Goal: Communication & Community: Answer question/provide support

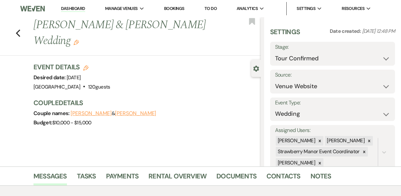
select select "4"
select select "5"
click at [71, 9] on link "Dashboard" at bounding box center [73, 9] width 24 height 6
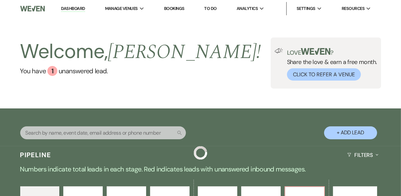
click at [214, 96] on div "Welcome, [PERSON_NAME] ! You have 1 unanswered lead . Love ? Share the love & e…" at bounding box center [200, 62] width 401 height 91
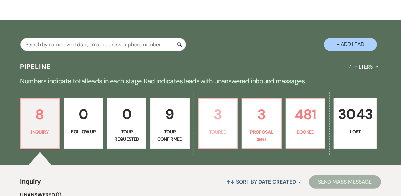
scroll to position [133, 0]
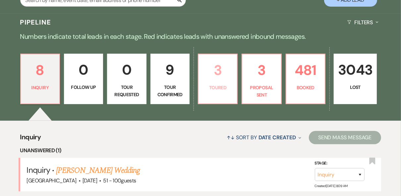
click at [217, 89] on p "Toured" at bounding box center [218, 87] width 31 height 7
select select "5"
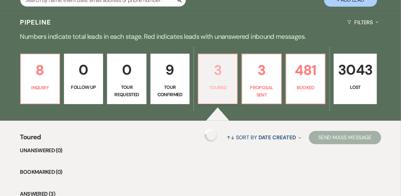
select select "5"
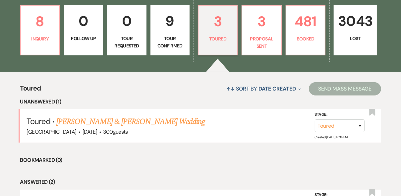
scroll to position [212, 0]
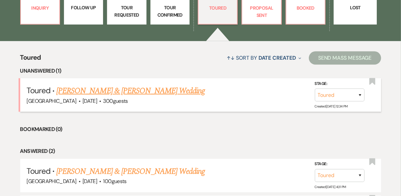
click at [135, 89] on link "[PERSON_NAME] & [PERSON_NAME] Wedding" at bounding box center [130, 91] width 149 height 12
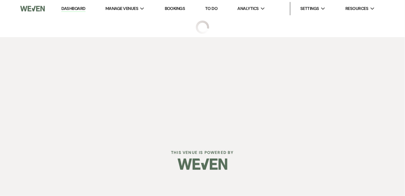
select select "5"
select select "8"
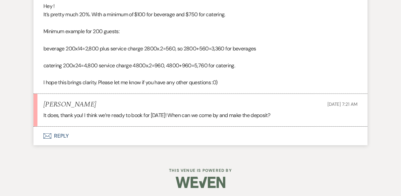
scroll to position [1758, 0]
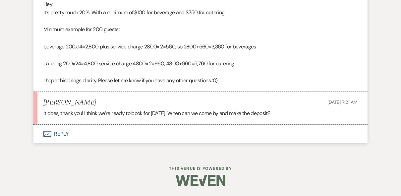
click at [58, 137] on button "Envelope Reply" at bounding box center [200, 134] width 334 height 19
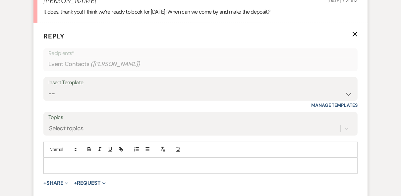
scroll to position [1883, 0]
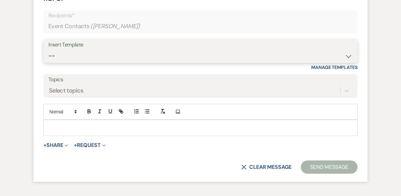
click at [84, 62] on select "-- Weven Planning Portal Introduction (Booked Events) Private Party Inquiry Res…" at bounding box center [200, 55] width 304 height 13
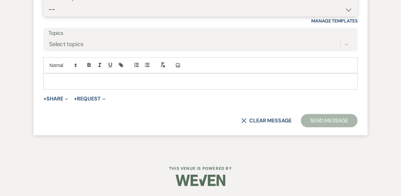
scroll to position [1943, 0]
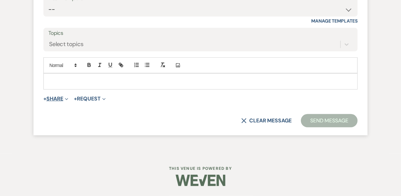
click at [57, 100] on button "+ Share Expand" at bounding box center [55, 98] width 25 height 5
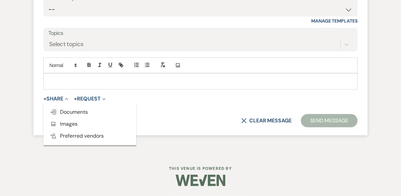
click at [125, 77] on div at bounding box center [201, 81] width 314 height 15
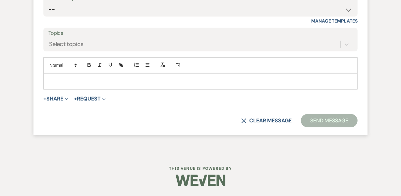
scroll to position [1864, 0]
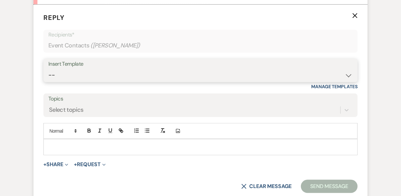
click at [90, 82] on select "-- Weven Planning Portal Introduction (Booked Events) Private Party Inquiry Res…" at bounding box center [200, 75] width 304 height 13
select select "4993"
click at [48, 82] on select "-- Weven Planning Portal Introduction (Booked Events) Private Party Inquiry Res…" at bounding box center [200, 75] width 304 height 13
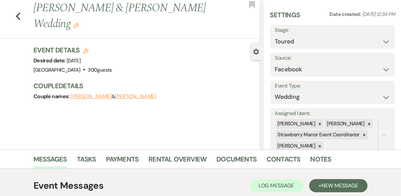
scroll to position [0, 0]
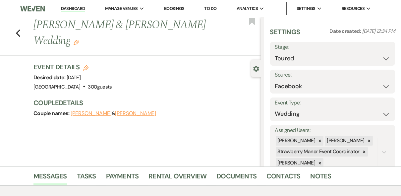
drag, startPoint x: 71, startPoint y: 41, endPoint x: 36, endPoint y: 24, distance: 38.9
click at [35, 24] on div "Previous [PERSON_NAME] & [PERSON_NAME] Wedding Edit" at bounding box center [145, 32] width 231 height 31
copy h1 "[PERSON_NAME] & [PERSON_NAME] Wedding"
click at [196, 118] on div "Event Details Edit Desired date: [DATE] Venue: [GEOGRAPHIC_DATA] . 300 guests V…" at bounding box center [146, 93] width 227 height 62
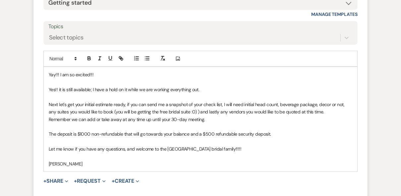
scroll to position [2016, 0]
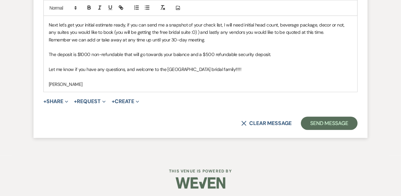
click at [287, 58] on p "The deposit is $1000 non-refundable that will go towards your balance and a $50…" at bounding box center [201, 54] width 304 height 7
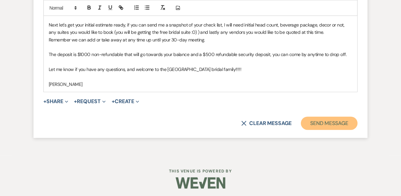
click at [331, 130] on button "Send Message" at bounding box center [329, 123] width 57 height 13
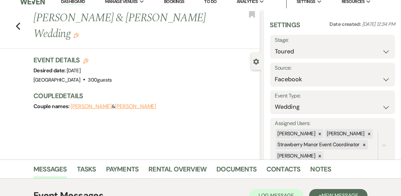
scroll to position [0, 0]
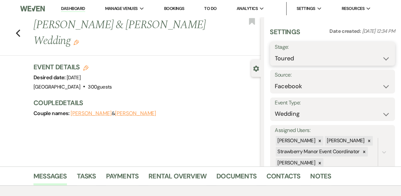
click at [379, 57] on select "Inquiry Follow Up Tour Requested Tour Confirmed Toured Proposal Sent Booked Lost" at bounding box center [332, 58] width 115 height 13
select select "6"
click at [275, 52] on select "Inquiry Follow Up Tour Requested Tour Confirmed Toured Proposal Sent Booked Lost" at bounding box center [332, 58] width 115 height 13
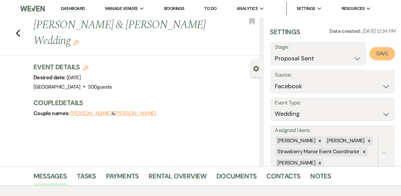
click at [382, 53] on button "Save" at bounding box center [383, 53] width 26 height 13
click at [20, 31] on use "button" at bounding box center [18, 33] width 4 height 7
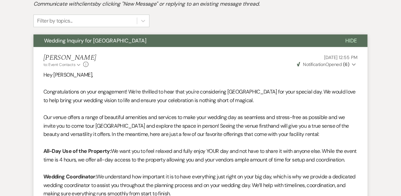
select select "5"
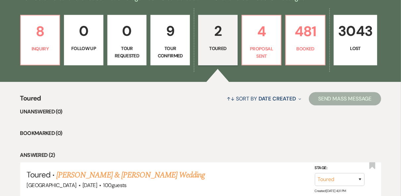
scroll to position [159, 0]
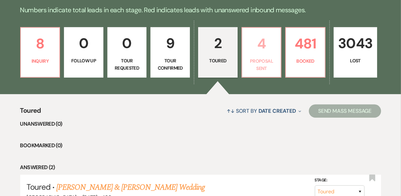
click at [254, 63] on p "Proposal Sent" at bounding box center [261, 64] width 31 height 15
select select "6"
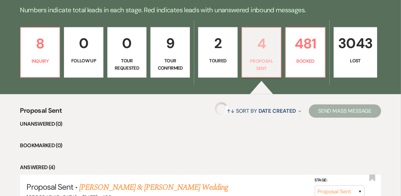
select select "6"
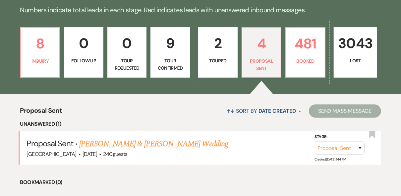
scroll to position [186, 0]
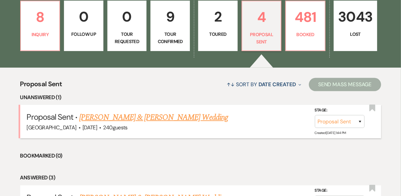
click at [164, 117] on link "[PERSON_NAME] & [PERSON_NAME] Wedding" at bounding box center [153, 117] width 149 height 12
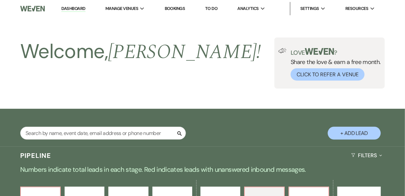
select select "6"
select select "5"
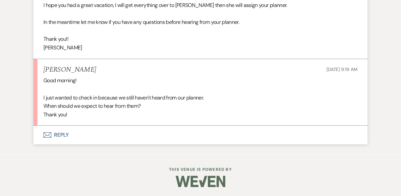
scroll to position [3067, 0]
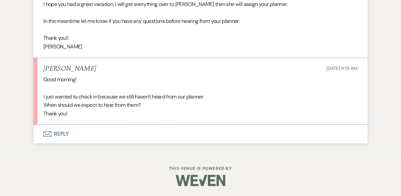
click at [60, 131] on button "Envelope Reply" at bounding box center [200, 134] width 334 height 19
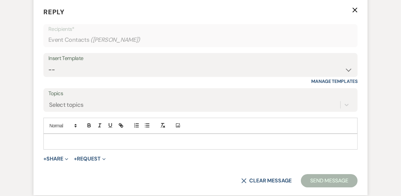
scroll to position [3192, 0]
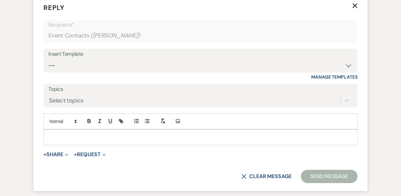
click at [58, 139] on p at bounding box center [201, 137] width 304 height 7
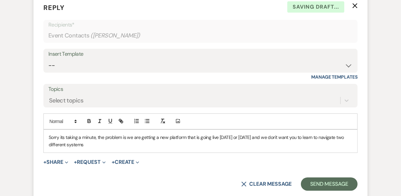
click at [84, 149] on p "Sorry its taking a minute, the problem is we are getting a new platform that is…" at bounding box center [201, 141] width 304 height 15
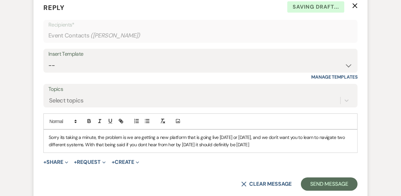
click at [280, 153] on div "Sorry its taking a minute, the problem is we are getting a new platform that is…" at bounding box center [201, 141] width 314 height 23
click at [266, 149] on p "Sorry its taking a minute, the problem is we are getting a new platform that is…" at bounding box center [201, 141] width 304 height 15
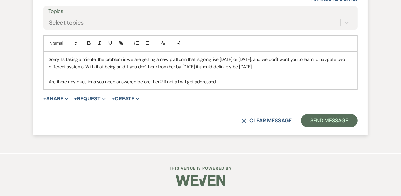
scroll to position [3275, 0]
click at [221, 83] on p "Are there any questions you need answered before then? If not, all will get add…" at bounding box center [201, 81] width 304 height 7
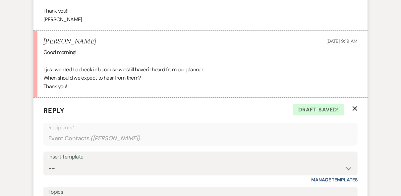
scroll to position [3222, 0]
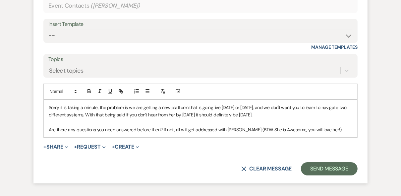
click at [48, 109] on div "Sorry it is taking a minute, the problem is we are getting a new platform that …" at bounding box center [201, 119] width 314 height 38
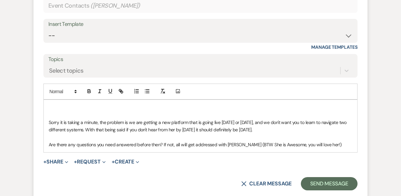
click at [52, 108] on div "Sorry it is taking a minute, the problem is we are getting a new platform that …" at bounding box center [201, 126] width 314 height 52
click at [48, 127] on div "Hi [PERSON_NAME]! Sorry it is taking a minute, the problem is we are getting a …" at bounding box center [201, 126] width 314 height 52
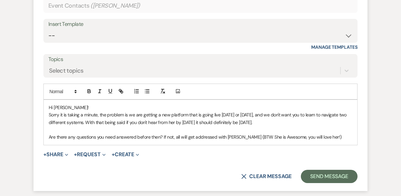
scroll to position [3248, 0]
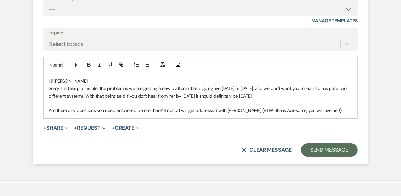
click at [324, 114] on p "Are there any questions you need answered before then? If not, all will get add…" at bounding box center [201, 110] width 304 height 7
click at [329, 156] on button "Send Message" at bounding box center [329, 149] width 57 height 13
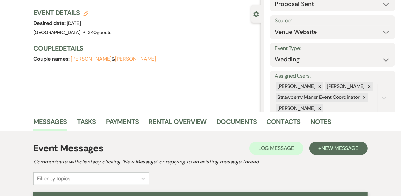
scroll to position [0, 0]
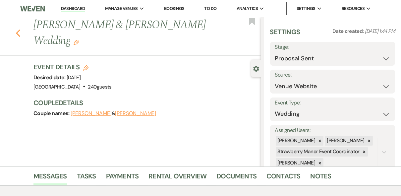
click at [19, 32] on use "button" at bounding box center [18, 33] width 4 height 7
select select "6"
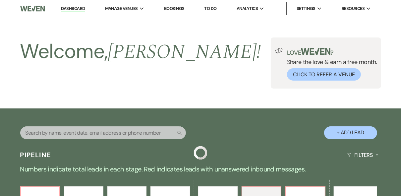
scroll to position [186, 0]
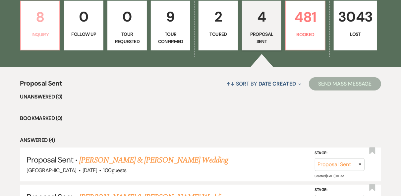
click at [29, 41] on link "8 Inquiry" at bounding box center [40, 26] width 40 height 50
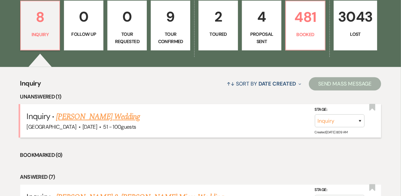
click at [112, 116] on link "[PERSON_NAME] Wedding" at bounding box center [98, 117] width 84 height 12
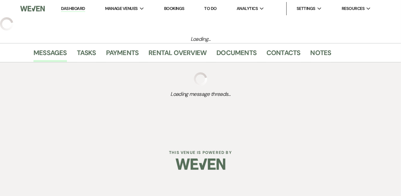
select select "2"
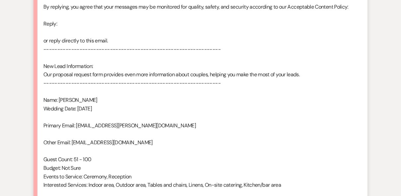
scroll to position [472, 0]
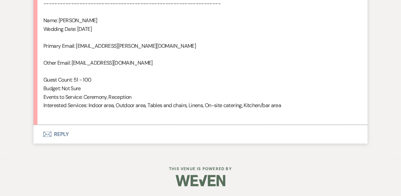
click at [59, 134] on button "Envelope Reply" at bounding box center [200, 134] width 334 height 19
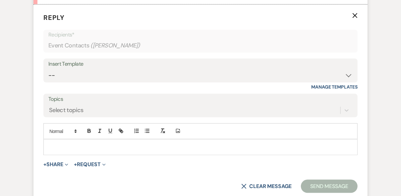
scroll to position [597, 0]
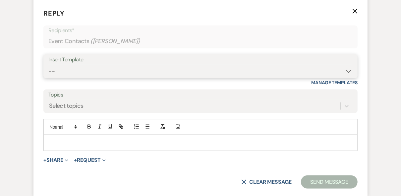
click at [68, 65] on select "-- Weven Planning Portal Introduction (Booked Events) Private Party Inquiry Res…" at bounding box center [200, 71] width 304 height 13
select select "5376"
click at [48, 65] on select "-- Weven Planning Portal Introduction (Booked Events) Private Party Inquiry Res…" at bounding box center [200, 71] width 304 height 13
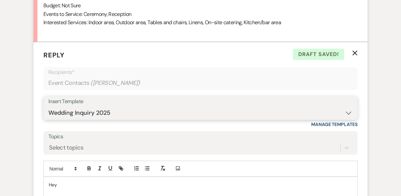
scroll to position [677, 0]
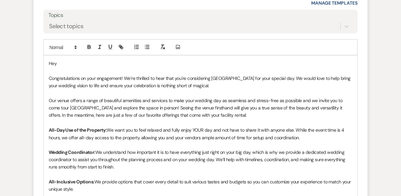
click at [66, 60] on p "Hey" at bounding box center [201, 63] width 304 height 7
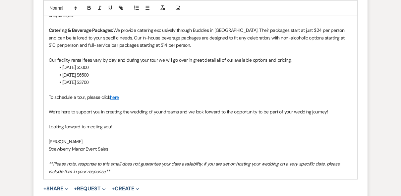
scroll to position [940, 0]
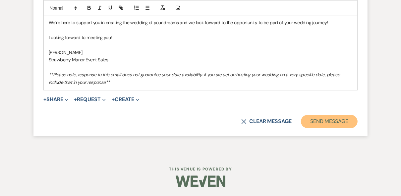
click at [328, 125] on button "Send Message" at bounding box center [329, 121] width 57 height 13
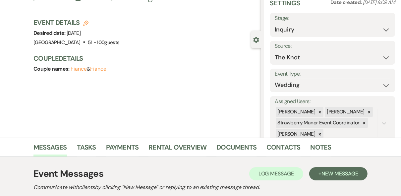
scroll to position [0, 0]
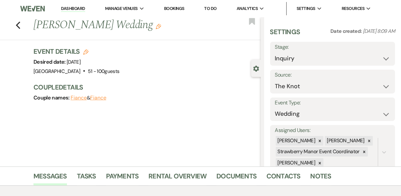
click at [64, 10] on link "Dashboard" at bounding box center [73, 9] width 24 height 6
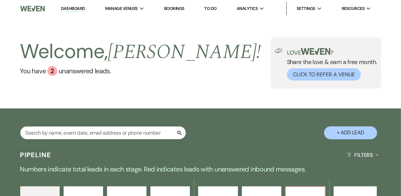
scroll to position [159, 0]
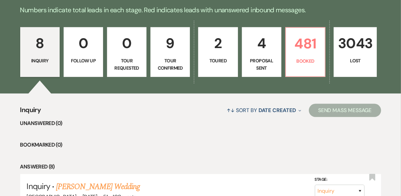
click at [259, 62] on p "Proposal Sent" at bounding box center [261, 64] width 31 height 15
select select "6"
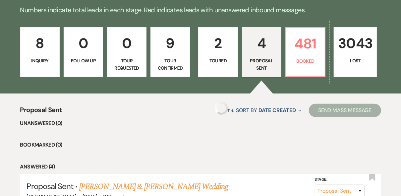
select select "6"
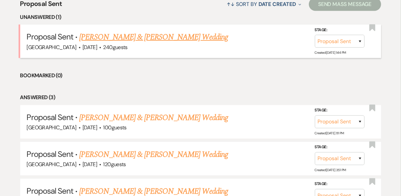
click at [127, 36] on link "[PERSON_NAME] & [PERSON_NAME] Wedding" at bounding box center [153, 37] width 149 height 12
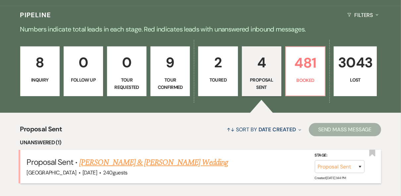
select select "6"
select select "5"
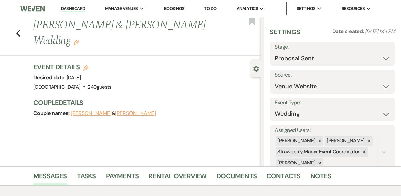
click at [64, 8] on link "Dashboard" at bounding box center [73, 9] width 24 height 6
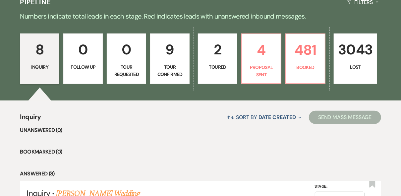
scroll to position [212, 0]
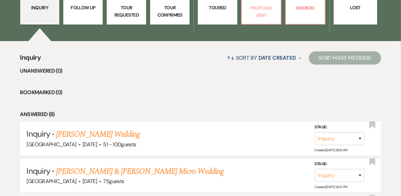
select select "6"
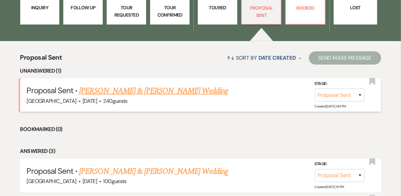
click at [178, 93] on link "[PERSON_NAME] & [PERSON_NAME] Wedding" at bounding box center [153, 91] width 149 height 12
select select "6"
select select "5"
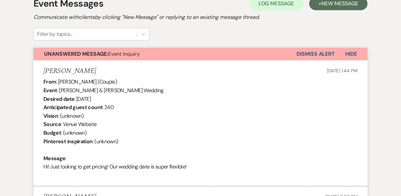
scroll to position [121, 0]
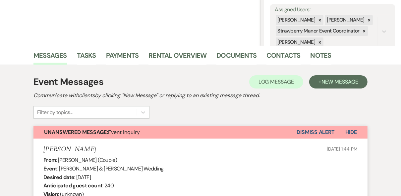
click at [314, 130] on button "Dismiss Alert" at bounding box center [316, 132] width 38 height 13
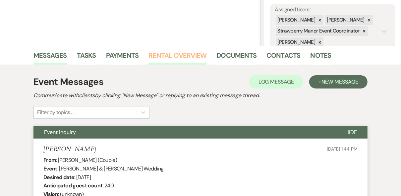
scroll to position [0, 0]
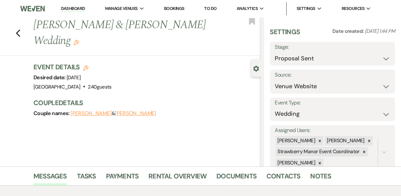
click at [68, 10] on link "Dashboard" at bounding box center [73, 9] width 24 height 6
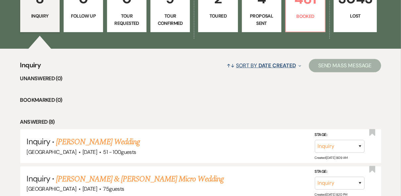
scroll to position [106, 0]
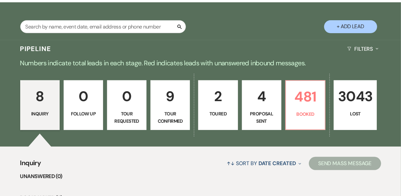
click at [39, 112] on p "Inquiry" at bounding box center [40, 113] width 31 height 7
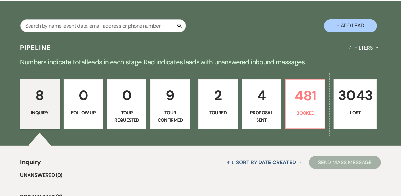
scroll to position [212, 0]
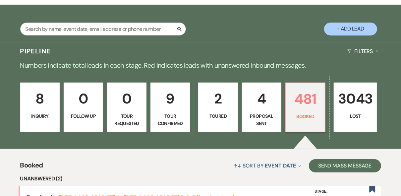
scroll to position [133, 0]
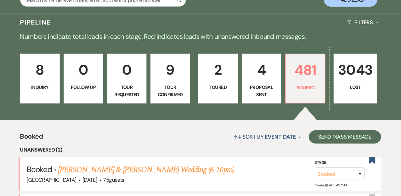
click at [266, 89] on p "Proposal Sent" at bounding box center [261, 91] width 31 height 15
select select "6"
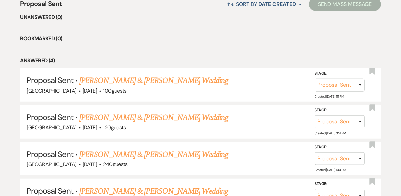
scroll to position [334, 0]
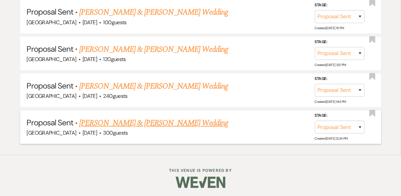
click at [176, 122] on link "[PERSON_NAME] & [PERSON_NAME] Wedding" at bounding box center [153, 123] width 149 height 12
select select "6"
select select "8"
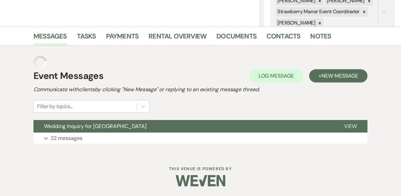
scroll to position [127, 0]
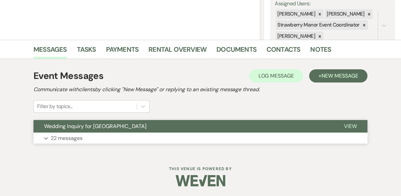
click at [348, 125] on span "View" at bounding box center [350, 126] width 13 height 7
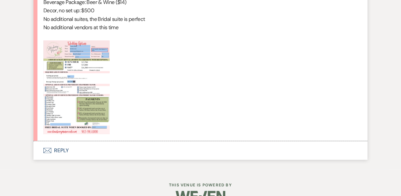
scroll to position [2110, 0]
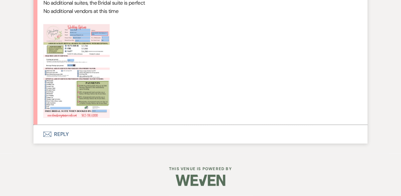
click at [59, 135] on button "Envelope Reply" at bounding box center [200, 134] width 334 height 19
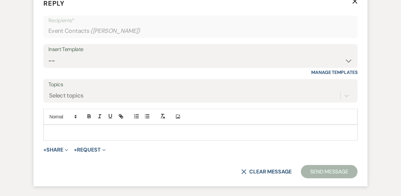
scroll to position [2235, 0]
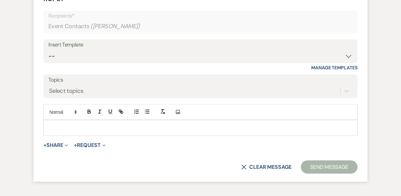
click at [75, 132] on p at bounding box center [201, 127] width 304 height 7
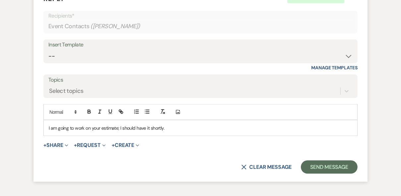
click at [184, 132] on p "I am going to work on your estimate; I should have it shortly." at bounding box center [201, 127] width 304 height 7
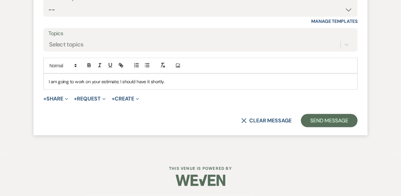
scroll to position [2288, 0]
click at [174, 85] on p "I am going to work on your estimate; I should have it shortly." at bounding box center [201, 81] width 304 height 7
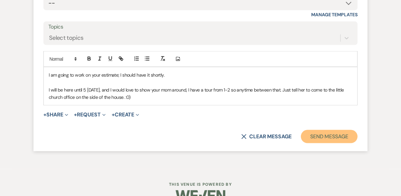
click at [324, 143] on button "Send Message" at bounding box center [329, 136] width 57 height 13
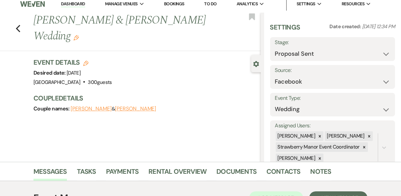
scroll to position [0, 0]
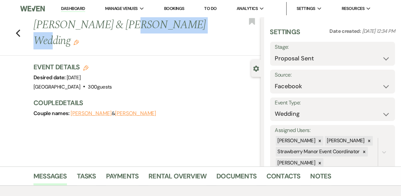
drag, startPoint x: 176, startPoint y: 25, endPoint x: 119, endPoint y: 23, distance: 56.7
click at [119, 23] on h1 "[PERSON_NAME] & [PERSON_NAME] Wedding Edit" at bounding box center [122, 32] width 179 height 31
copy h1 "[PERSON_NAME]"
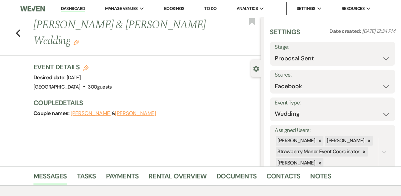
click at [224, 76] on div "Event Details Edit Desired date: [DATE] Venue: [GEOGRAPHIC_DATA] . 300 guests V…" at bounding box center [143, 76] width 221 height 29
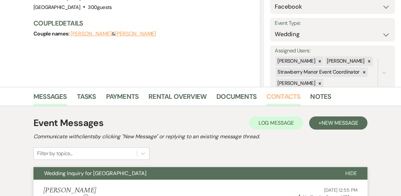
click at [286, 94] on link "Contacts" at bounding box center [284, 98] width 34 height 15
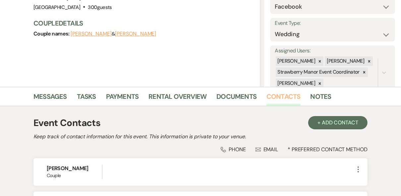
scroll to position [161, 0]
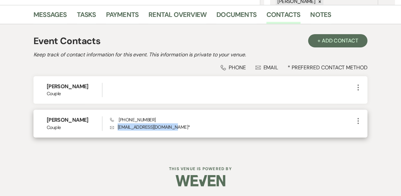
drag, startPoint x: 175, startPoint y: 126, endPoint x: 116, endPoint y: 126, distance: 59.0
click at [116, 126] on p "Envelope [EMAIL_ADDRESS][DOMAIN_NAME] *" at bounding box center [232, 126] width 244 height 7
drag, startPoint x: 116, startPoint y: 126, endPoint x: 125, endPoint y: 128, distance: 9.6
copy p "[EMAIL_ADDRESS][DOMAIN_NAME]"
drag, startPoint x: 154, startPoint y: 120, endPoint x: 117, endPoint y: 118, distance: 37.2
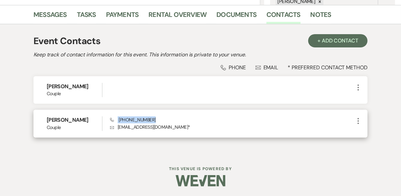
click at [117, 118] on div "Phone [PHONE_NUMBER] Envelope [EMAIL_ADDRESS][DOMAIN_NAME] *" at bounding box center [232, 123] width 244 height 14
drag, startPoint x: 117, startPoint y: 118, endPoint x: 124, endPoint y: 118, distance: 7.3
copy span "[PHONE_NUMBER]"
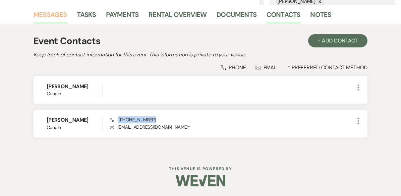
click at [58, 13] on link "Messages" at bounding box center [49, 16] width 33 height 15
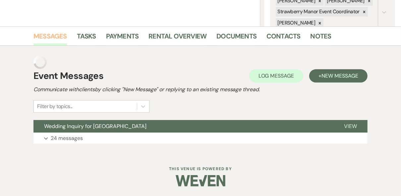
scroll to position [127, 0]
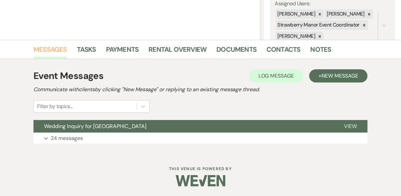
click at [45, 49] on link "Messages" at bounding box center [49, 51] width 33 height 15
click at [354, 129] on span "View" at bounding box center [350, 126] width 13 height 7
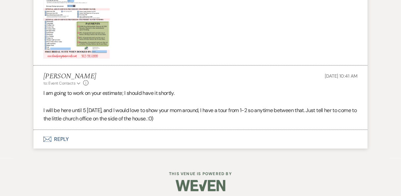
scroll to position [2174, 0]
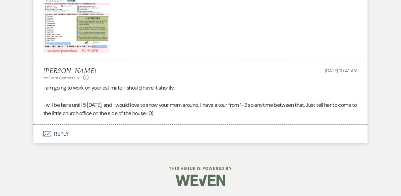
click at [58, 135] on button "Envelope Reply" at bounding box center [200, 134] width 334 height 19
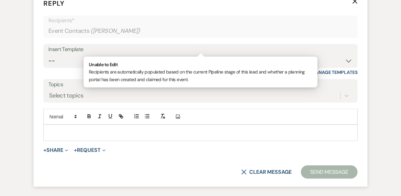
scroll to position [2299, 0]
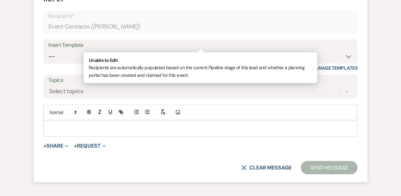
click at [59, 132] on p at bounding box center [201, 128] width 304 height 7
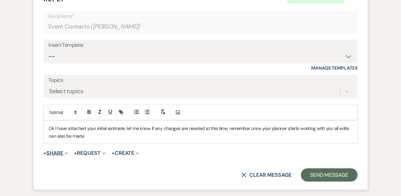
click at [53, 156] on button "+ Share Expand" at bounding box center [55, 153] width 25 height 5
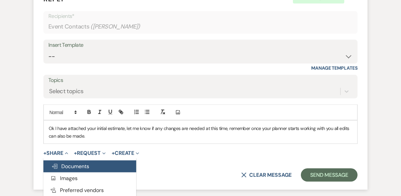
click at [69, 170] on span "Doc Upload Documents" at bounding box center [70, 166] width 38 height 7
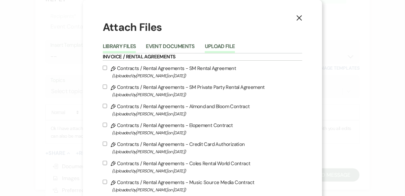
click at [224, 46] on button "Upload File" at bounding box center [220, 48] width 30 height 9
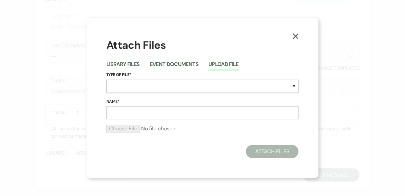
click at [133, 87] on select "Special Event Insurance Vendor Certificate of Insurance Contracts / Rental Agre…" at bounding box center [202, 86] width 192 height 13
select select "8"
click at [133, 87] on select "Special Event Insurance Vendor Certificate of Insurance Contracts / Rental Agre…" at bounding box center [202, 86] width 192 height 13
click at [129, 113] on input "Name*" at bounding box center [202, 112] width 192 height 13
type input "Estimate"
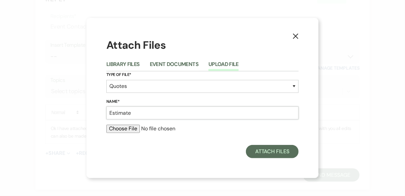
type input "C:\fakepath\Invoice 3180.pdf"
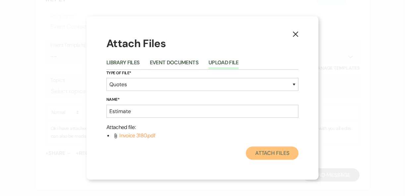
click at [264, 154] on button "Attach Files" at bounding box center [272, 153] width 53 height 13
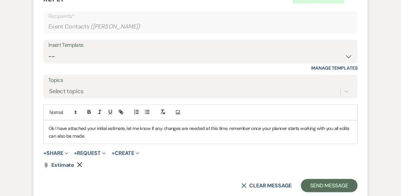
scroll to position [2326, 0]
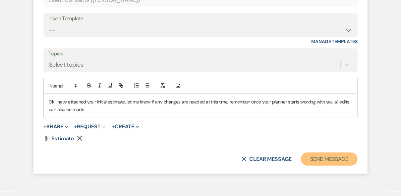
click at [324, 166] on button "Send Message" at bounding box center [329, 159] width 57 height 13
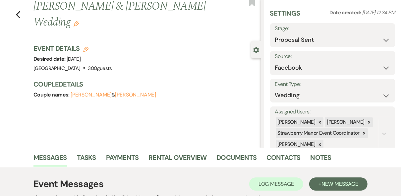
scroll to position [0, 0]
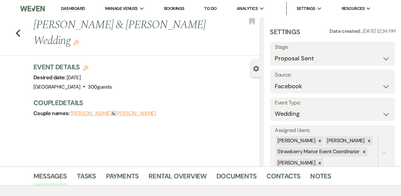
click at [71, 8] on link "Dashboard" at bounding box center [73, 9] width 24 height 6
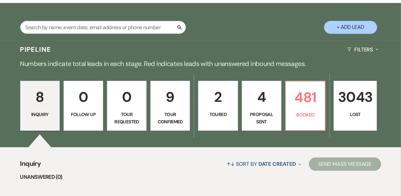
scroll to position [133, 0]
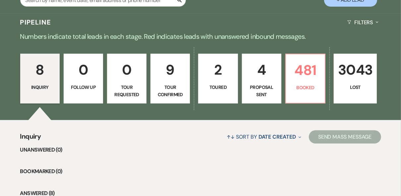
click at [222, 84] on p "Toured" at bounding box center [218, 87] width 31 height 7
select select "5"
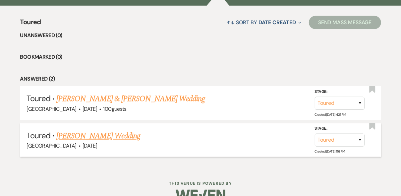
scroll to position [261, 0]
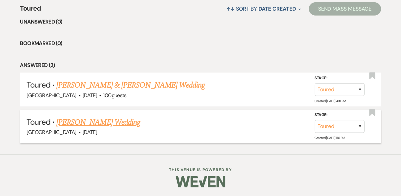
click at [98, 121] on link "[PERSON_NAME] Wedding" at bounding box center [98, 122] width 84 height 12
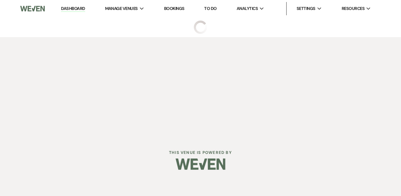
select select "5"
select select "20"
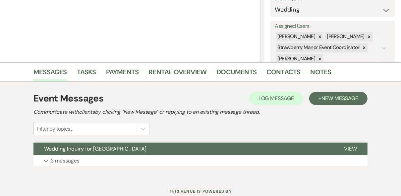
scroll to position [127, 0]
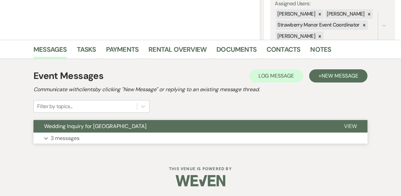
click at [349, 123] on span "View" at bounding box center [350, 126] width 13 height 7
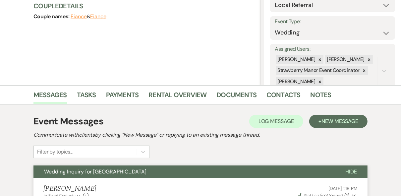
scroll to position [0, 0]
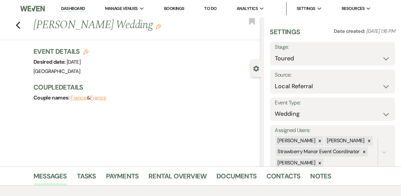
click at [67, 10] on link "Dashboard" at bounding box center [73, 9] width 24 height 6
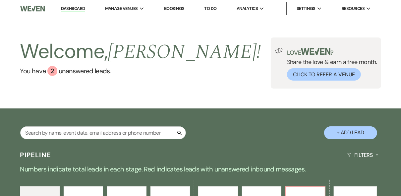
click at [188, 67] on div "Welcome, [PERSON_NAME] ! You have 2 unanswered lead s . Love ? Share the love &…" at bounding box center [200, 62] width 401 height 51
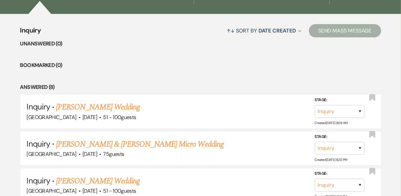
scroll to position [159, 0]
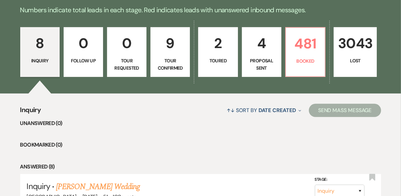
click at [258, 50] on p "4" at bounding box center [261, 43] width 31 height 22
select select "6"
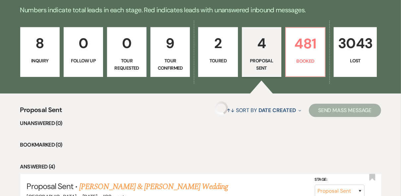
select select "6"
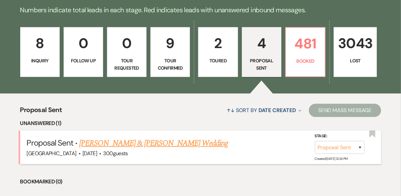
click at [188, 145] on link "[PERSON_NAME] & [PERSON_NAME] Wedding" at bounding box center [153, 143] width 149 height 12
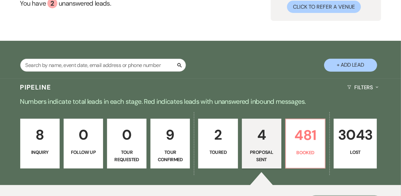
select select "6"
select select "8"
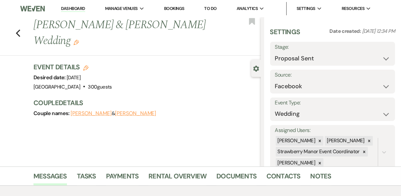
click at [87, 66] on use "button" at bounding box center [85, 67] width 5 height 5
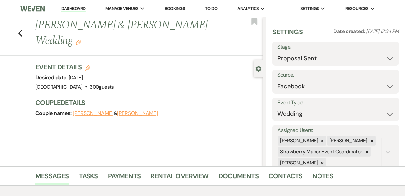
select select "597"
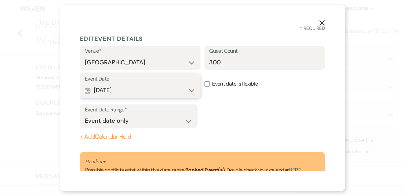
click at [191, 91] on button "Calendar [DATE] Expand" at bounding box center [140, 90] width 111 height 13
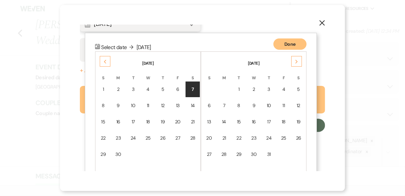
scroll to position [78, 0]
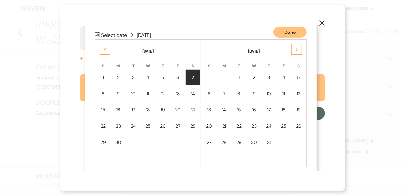
click at [299, 48] on div "Next" at bounding box center [296, 49] width 11 height 11
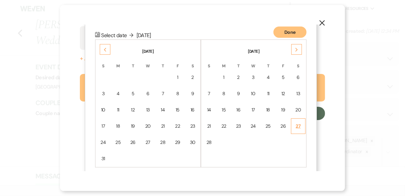
click at [297, 124] on div "27" at bounding box center [298, 126] width 6 height 7
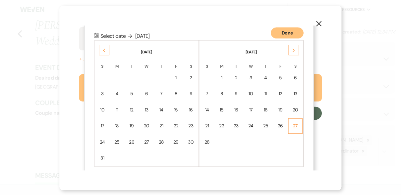
scroll to position [0, 0]
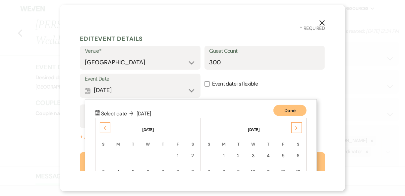
click at [297, 124] on div "Event Date Range* Event date only Event date and" at bounding box center [202, 117] width 245 height 27
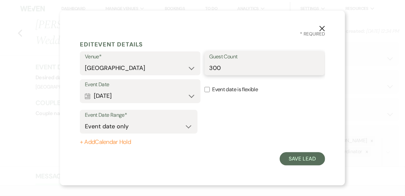
click at [234, 72] on input "300" at bounding box center [265, 68] width 111 height 13
type input "3"
type input "180"
click at [303, 160] on button "Save Lead" at bounding box center [302, 158] width 45 height 13
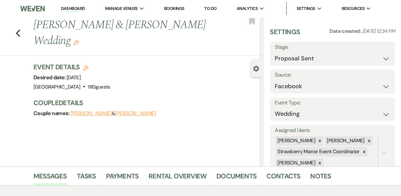
click at [73, 7] on link "Dashboard" at bounding box center [73, 9] width 24 height 6
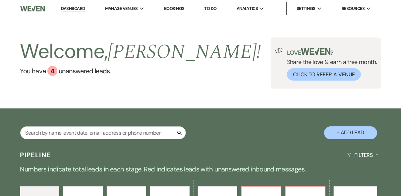
click at [172, 68] on div "Welcome, [PERSON_NAME] ! You have 4 unanswered lead s . Love ? Share the love &…" at bounding box center [200, 62] width 401 height 51
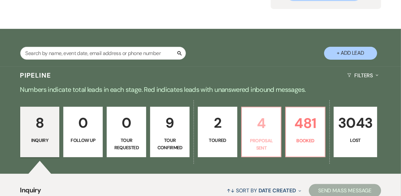
click at [260, 130] on p "4" at bounding box center [261, 123] width 31 height 22
select select "6"
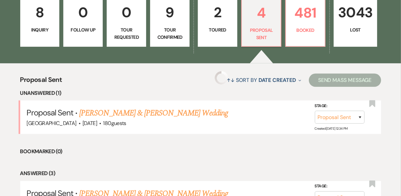
scroll to position [239, 0]
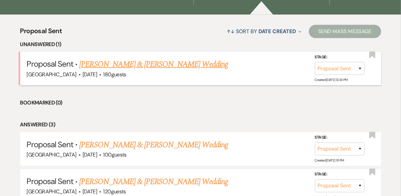
click at [152, 63] on link "[PERSON_NAME] & [PERSON_NAME] Wedding" at bounding box center [153, 64] width 149 height 12
select select "6"
select select "8"
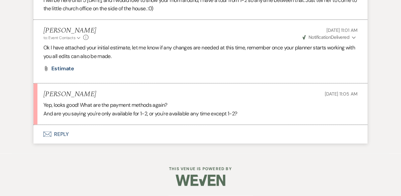
scroll to position [2280, 0]
click at [58, 133] on button "Envelope Reply" at bounding box center [200, 134] width 334 height 19
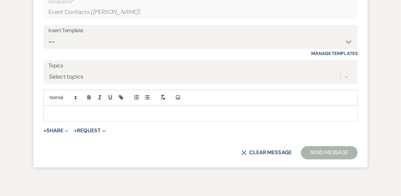
scroll to position [2412, 0]
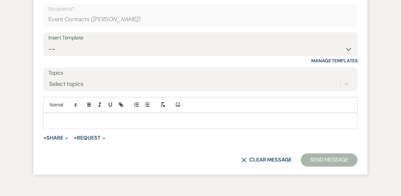
click at [73, 125] on p at bounding box center [201, 120] width 304 height 7
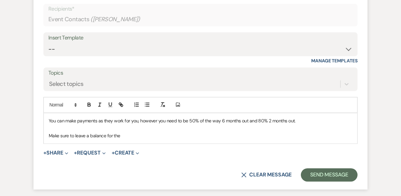
click at [124, 140] on p "Make sure to leave a balance for the" at bounding box center [201, 135] width 304 height 7
click at [221, 140] on p "Make sure to leave a balance for the actual head count at the 30 day meeting." at bounding box center [201, 135] width 304 height 7
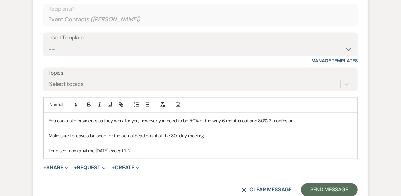
click at [142, 154] on p "I can see mom anytime [DATE] except 1-2" at bounding box center [201, 150] width 304 height 7
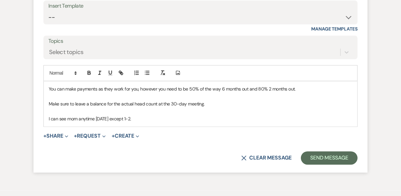
scroll to position [2465, 0]
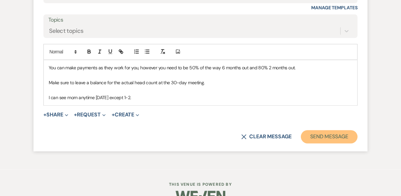
click at [302, 144] on button "Send Message" at bounding box center [329, 136] width 57 height 13
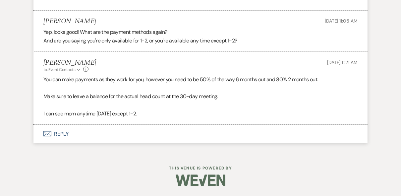
scroll to position [2385, 0]
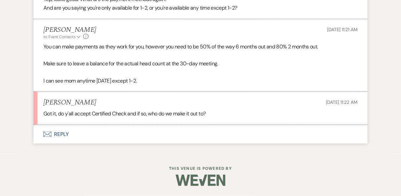
click at [64, 133] on button "Envelope Reply" at bounding box center [200, 134] width 334 height 19
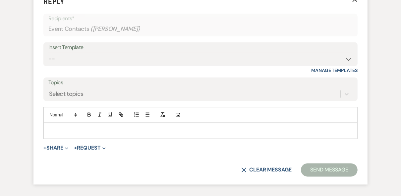
scroll to position [2510, 0]
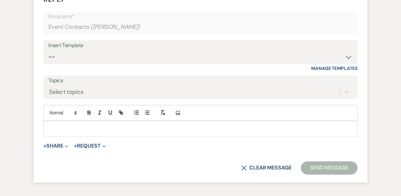
click at [70, 136] on div at bounding box center [201, 128] width 314 height 15
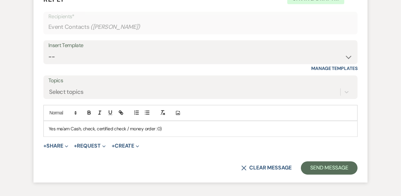
click at [168, 132] on p "Yes ma'am Cash, check, certified check / money order :0)" at bounding box center [201, 128] width 304 height 7
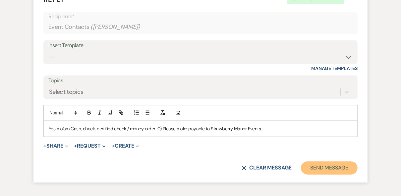
click at [328, 174] on button "Send Message" at bounding box center [329, 167] width 57 height 13
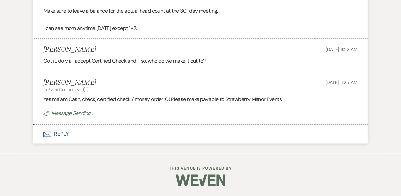
scroll to position [2424, 0]
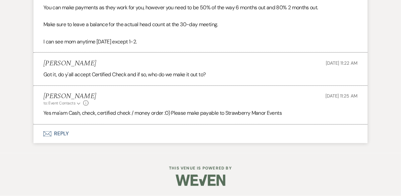
click at [62, 135] on button "Envelope Reply" at bounding box center [200, 134] width 334 height 19
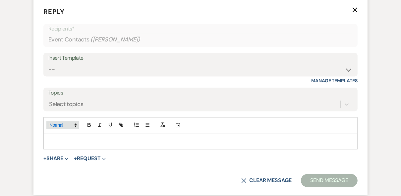
scroll to position [2549, 0]
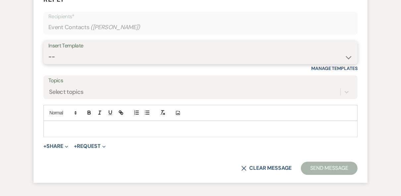
click at [78, 63] on select "-- Weven Planning Portal Introduction (Booked Events) Private Party Inquiry Res…" at bounding box center [200, 56] width 304 height 13
select select "1251"
click at [48, 63] on select "-- Weven Planning Portal Introduction (Booked Events) Private Party Inquiry Res…" at bounding box center [200, 56] width 304 height 13
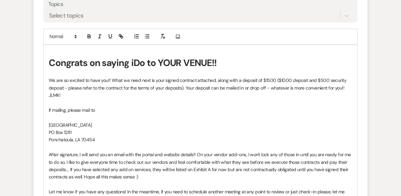
scroll to position [2655, 0]
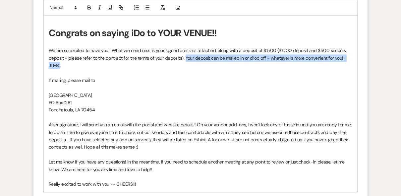
drag, startPoint x: 59, startPoint y: 81, endPoint x: 186, endPoint y: 70, distance: 127.4
click at [186, 69] on p "We are so excited to have you!! What we need next is your signed contract attac…" at bounding box center [201, 58] width 304 height 22
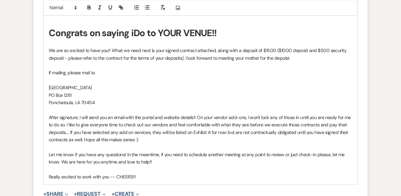
click at [67, 76] on p "If mailing, please mail to" at bounding box center [201, 72] width 304 height 7
click at [135, 76] on p "If mailing future payments, please mail to" at bounding box center [201, 72] width 304 height 7
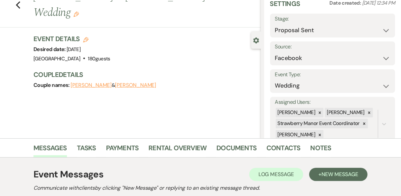
scroll to position [0, 0]
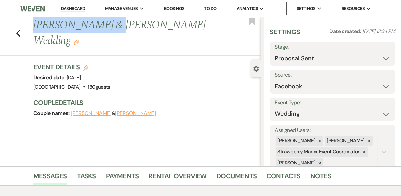
drag, startPoint x: 102, startPoint y: 25, endPoint x: 34, endPoint y: 23, distance: 68.3
click at [34, 23] on div "Previous [PERSON_NAME] & [PERSON_NAME] Wedding Edit" at bounding box center [145, 32] width 231 height 31
copy h1 "[PERSON_NAME]"
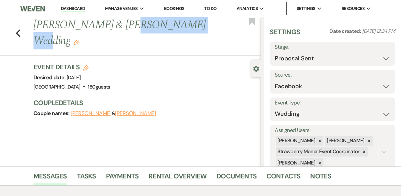
drag, startPoint x: 172, startPoint y: 24, endPoint x: 119, endPoint y: 24, distance: 53.7
click at [119, 24] on h1 "[PERSON_NAME] & [PERSON_NAME] Wedding Edit" at bounding box center [122, 32] width 179 height 31
copy h1 "[PERSON_NAME]"
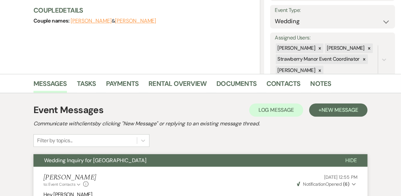
scroll to position [106, 0]
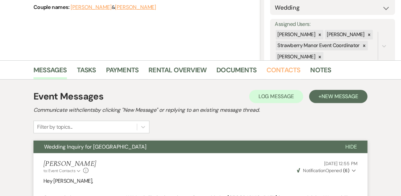
drag, startPoint x: 287, startPoint y: 70, endPoint x: 274, endPoint y: 83, distance: 18.1
click at [287, 70] on link "Contacts" at bounding box center [284, 72] width 34 height 15
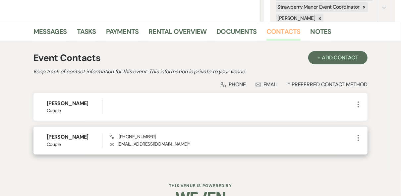
scroll to position [161, 0]
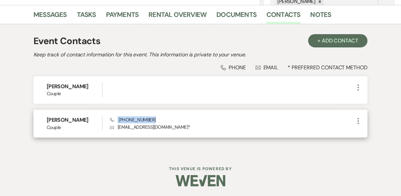
drag, startPoint x: 151, startPoint y: 120, endPoint x: 117, endPoint y: 120, distance: 33.8
click at [117, 120] on div "Phone [PHONE_NUMBER] Envelope [EMAIL_ADDRESS][DOMAIN_NAME] *" at bounding box center [232, 123] width 244 height 14
drag, startPoint x: 117, startPoint y: 120, endPoint x: 125, endPoint y: 121, distance: 8.3
drag, startPoint x: 175, startPoint y: 127, endPoint x: 117, endPoint y: 133, distance: 58.3
click at [117, 133] on div "[PERSON_NAME] Couple Phone [PHONE_NUMBER] Envelope [EMAIL_ADDRESS][DOMAIN_NAME]…" at bounding box center [200, 124] width 334 height 28
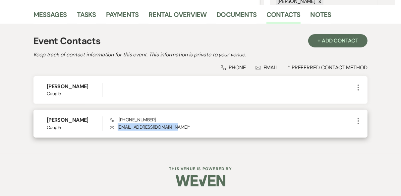
drag, startPoint x: 117, startPoint y: 133, endPoint x: 123, endPoint y: 129, distance: 7.5
copy p "[EMAIL_ADDRESS][DOMAIN_NAME]"
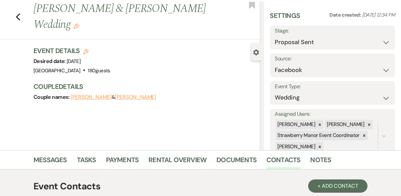
scroll to position [0, 0]
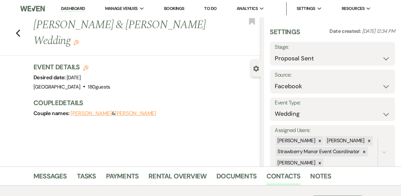
drag, startPoint x: 69, startPoint y: 9, endPoint x: 85, endPoint y: 15, distance: 16.1
click at [69, 9] on link "Dashboard" at bounding box center [73, 9] width 24 height 6
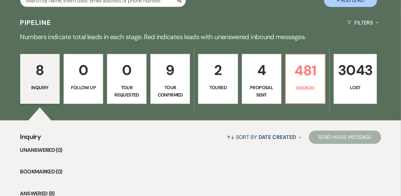
scroll to position [133, 0]
click at [271, 82] on link "4 Proposal Sent" at bounding box center [261, 79] width 39 height 50
select select "6"
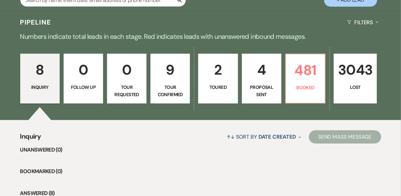
select select "6"
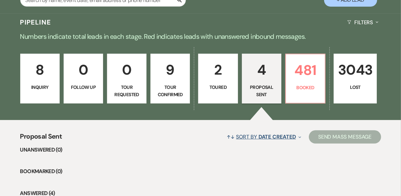
scroll to position [318, 0]
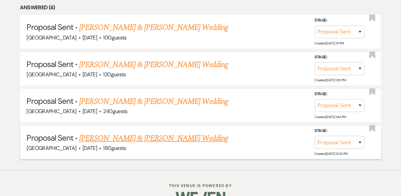
click at [168, 136] on link "[PERSON_NAME] & [PERSON_NAME] Wedding" at bounding box center [153, 138] width 149 height 12
select select "6"
select select "8"
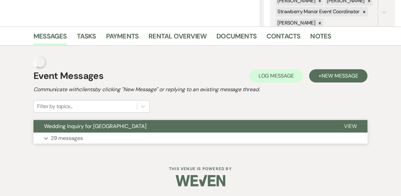
scroll to position [127, 0]
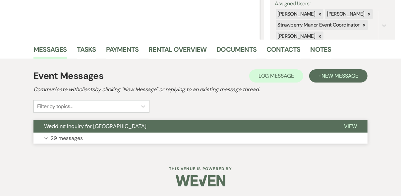
click at [342, 126] on button "View" at bounding box center [351, 126] width 34 height 13
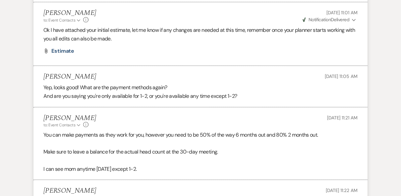
scroll to position [2230, 0]
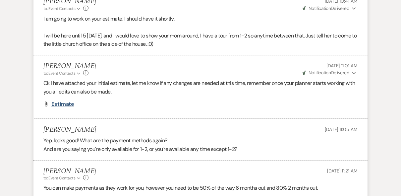
click at [66, 107] on span "Estimate" at bounding box center [62, 103] width 23 height 7
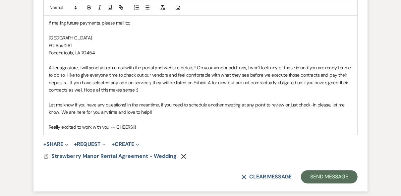
scroll to position [2774, 0]
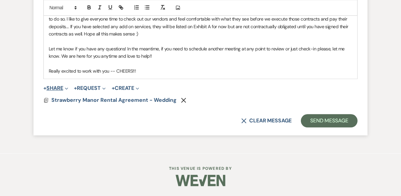
click at [56, 88] on button "+ Share Expand" at bounding box center [55, 88] width 25 height 5
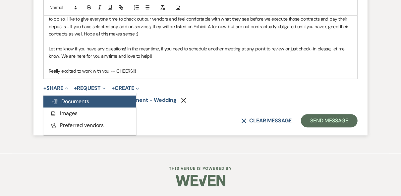
click at [89, 103] on span "Doc Upload Documents" at bounding box center [70, 101] width 38 height 7
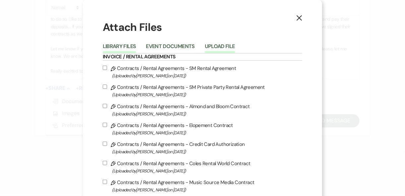
click at [207, 48] on button "Upload File" at bounding box center [220, 48] width 30 height 9
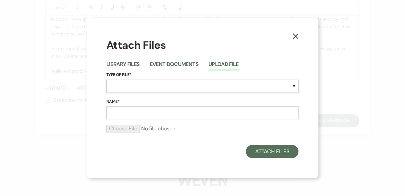
click at [140, 84] on select "Special Event Insurance Vendor Certificate of Insurance Contracts / Rental Agre…" at bounding box center [202, 86] width 192 height 13
select select "10"
click at [106, 80] on select "Special Event Insurance Vendor Certificate of Insurance Contracts / Rental Agre…" at bounding box center [202, 86] width 192 height 13
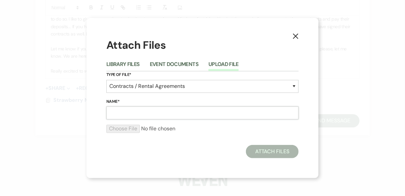
click at [131, 115] on input "Name*" at bounding box center [202, 112] width 192 height 13
type input "Exhibit A"
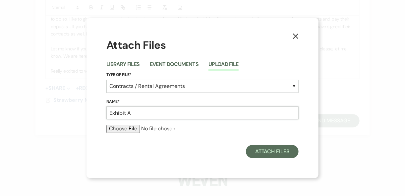
type input "C:\fakepath\Exhibit A - Event Details [PERSON_NAME].pdf"
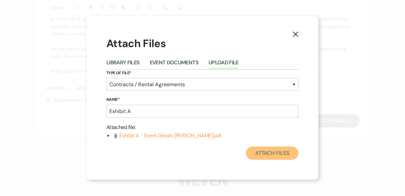
click at [277, 153] on button "Attach Files" at bounding box center [272, 153] width 53 height 13
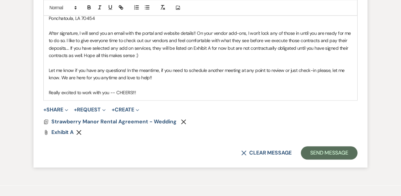
scroll to position [2747, 0]
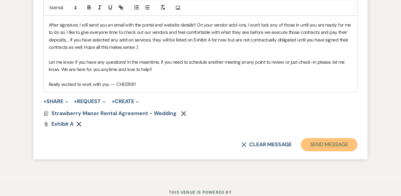
click at [317, 151] on button "Send Message" at bounding box center [329, 144] width 57 height 13
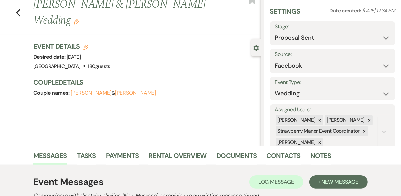
scroll to position [0, 0]
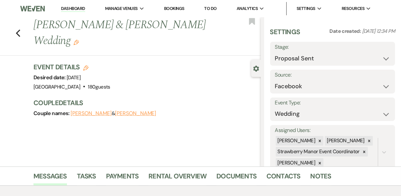
click at [74, 9] on link "Dashboard" at bounding box center [73, 9] width 24 height 6
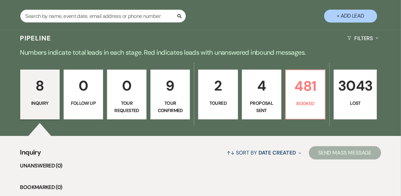
scroll to position [133, 0]
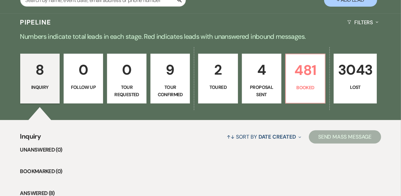
click at [254, 79] on p "4" at bounding box center [261, 70] width 31 height 22
select select "6"
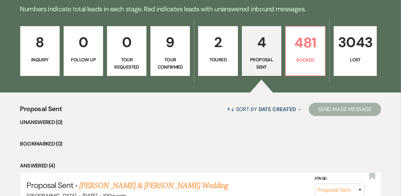
scroll to position [106, 0]
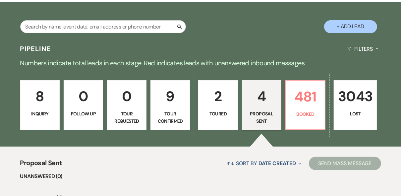
click at [210, 111] on p "Toured" at bounding box center [218, 113] width 31 height 7
select select "5"
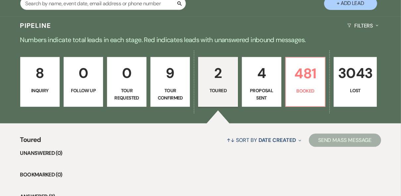
scroll to position [106, 0]
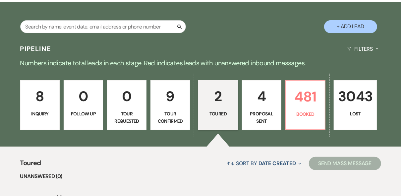
click at [41, 125] on link "8 Inquiry" at bounding box center [39, 105] width 39 height 50
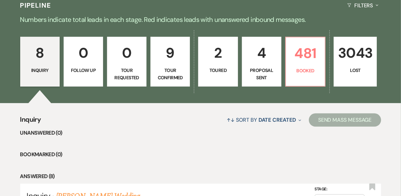
scroll to position [133, 0]
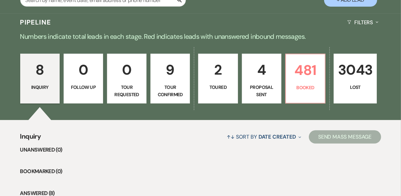
click at [117, 88] on p "Tour Requested" at bounding box center [126, 91] width 31 height 15
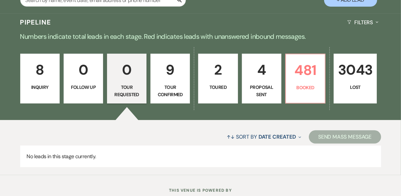
click at [176, 89] on p "Tour Confirmed" at bounding box center [170, 91] width 31 height 15
select select "4"
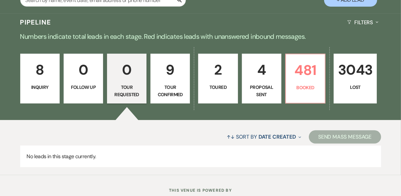
select select "4"
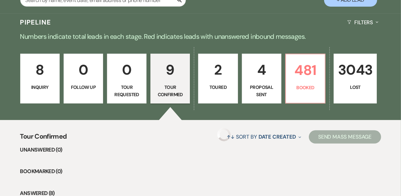
select select "4"
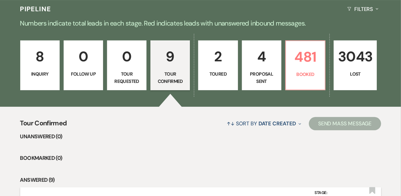
scroll to position [106, 0]
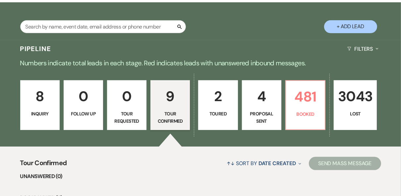
click at [213, 109] on link "2 Toured" at bounding box center [217, 105] width 39 height 50
select select "5"
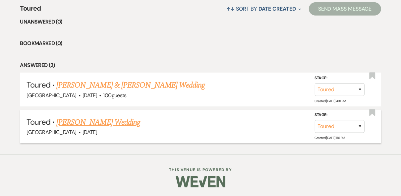
scroll to position [128, 0]
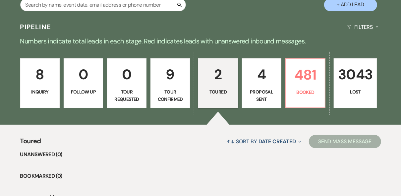
click at [256, 87] on link "4 Proposal Sent" at bounding box center [261, 83] width 39 height 50
select select "6"
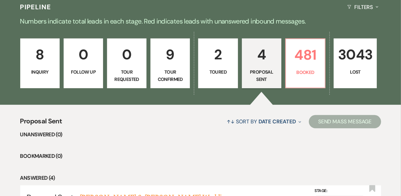
scroll to position [15, 0]
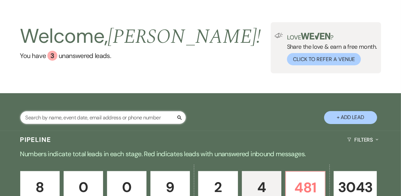
click at [77, 117] on input "text" at bounding box center [103, 117] width 166 height 13
type input "izzy"
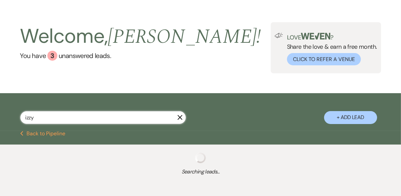
select select "8"
select select "5"
select select "8"
select select "5"
select select "8"
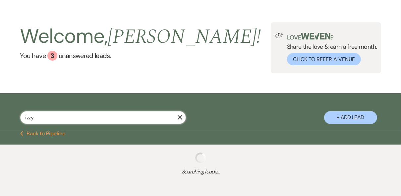
select select "5"
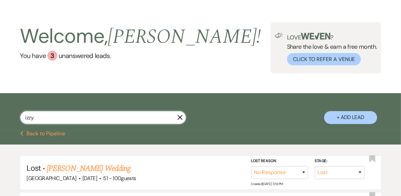
type input "izzy"
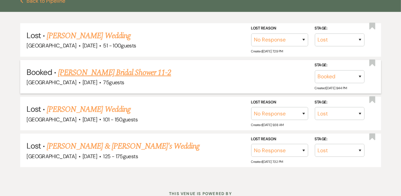
click at [101, 83] on span "·" at bounding box center [100, 83] width 2 height 0
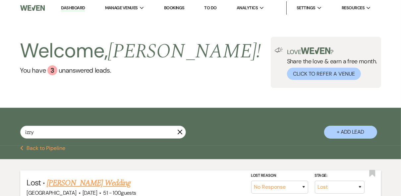
scroll to position [0, 0]
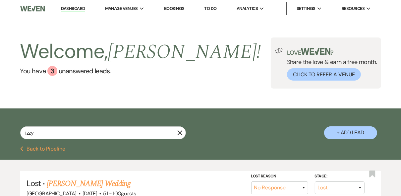
drag, startPoint x: 77, startPoint y: 10, endPoint x: 86, endPoint y: 14, distance: 10.1
click at [77, 10] on link "Dashboard" at bounding box center [73, 9] width 24 height 6
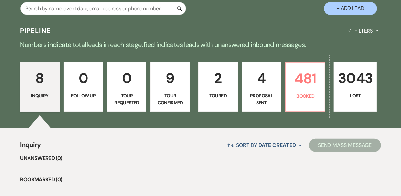
scroll to position [159, 0]
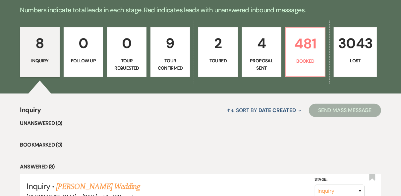
click at [179, 64] on p "Tour Confirmed" at bounding box center [170, 64] width 31 height 15
select select "4"
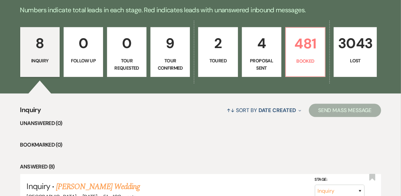
select select "4"
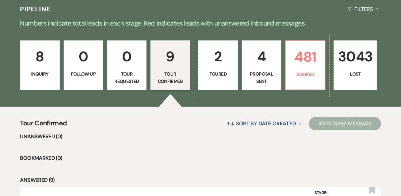
scroll to position [91, 0]
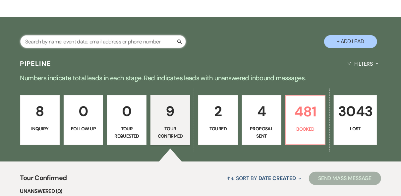
click at [63, 42] on input "text" at bounding box center [103, 41] width 166 height 13
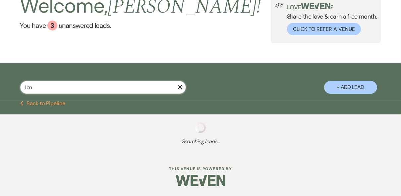
type input "lond"
select select "8"
select select "5"
select select "8"
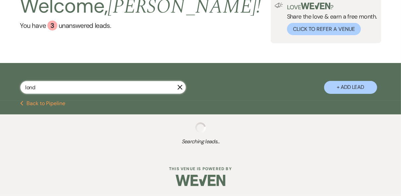
select select "5"
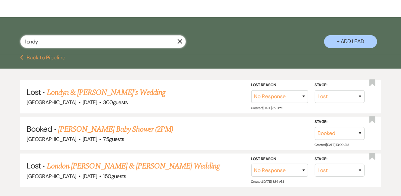
type input "[GEOGRAPHIC_DATA]"
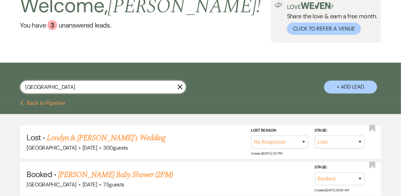
select select "8"
select select "5"
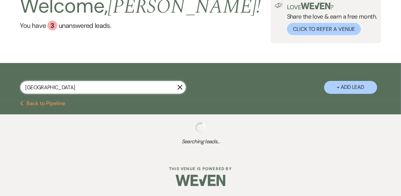
scroll to position [91, 0]
select select "8"
select select "5"
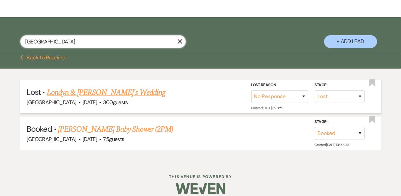
type input "[GEOGRAPHIC_DATA]"
click at [105, 91] on link "Londyn & [PERSON_NAME]'s Wedding" at bounding box center [106, 93] width 119 height 12
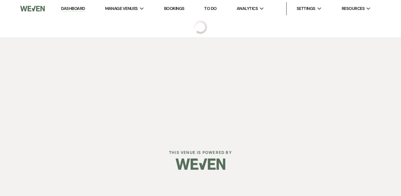
select select "8"
select select "5"
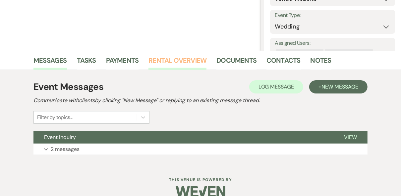
scroll to position [127, 0]
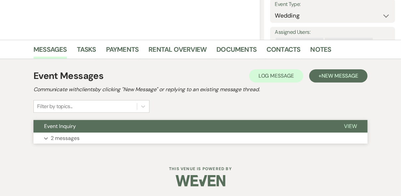
click at [351, 126] on span "View" at bounding box center [350, 126] width 13 height 7
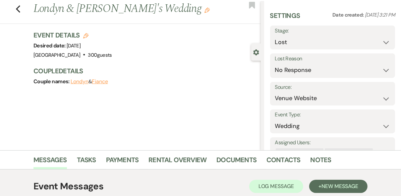
scroll to position [0, 0]
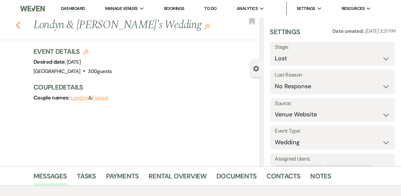
click at [19, 24] on use "button" at bounding box center [18, 25] width 4 height 7
select select "8"
select select "5"
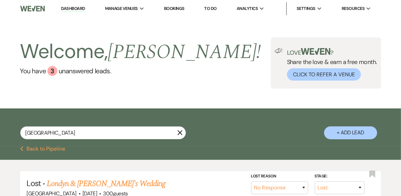
click at [70, 9] on link "Dashboard" at bounding box center [73, 9] width 24 height 6
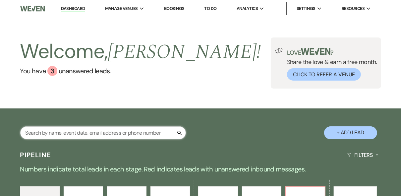
click at [102, 130] on input "text" at bounding box center [103, 132] width 166 height 13
type input "lon"
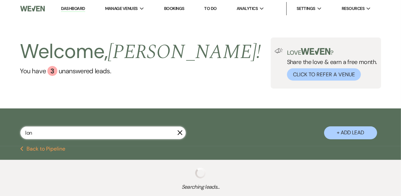
select select "8"
select select "5"
select select "8"
select select "5"
select select "8"
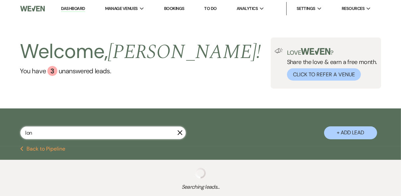
select select "5"
select select "8"
select select "5"
select select "8"
select select "5"
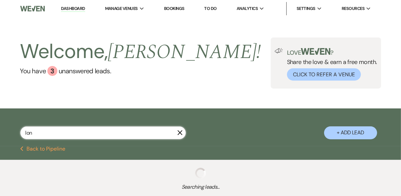
select select "8"
select select "5"
select select "8"
select select "5"
select select "8"
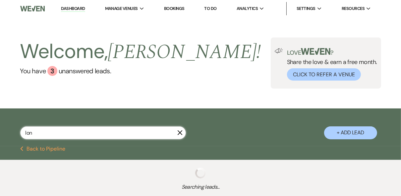
select select "5"
select select "8"
select select "5"
select select "8"
select select "3"
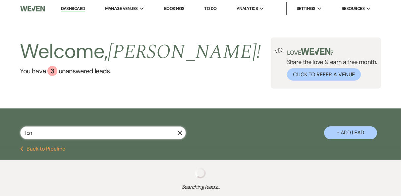
select select "8"
select select "5"
select select "8"
select select "5"
select select "8"
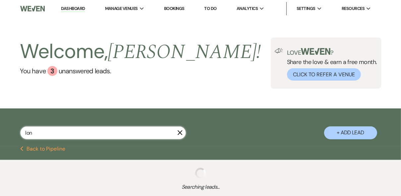
select select "5"
select select "8"
select select "5"
select select "8"
select select "5"
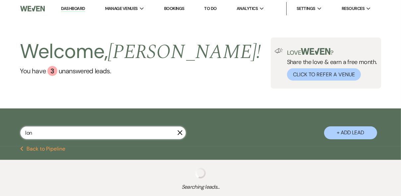
select select "8"
select select "5"
select select "8"
select select "5"
select select "8"
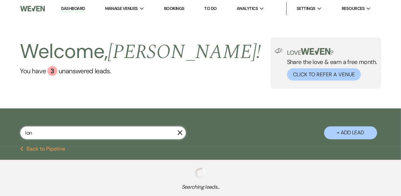
select select "5"
select select "8"
select select "5"
select select "8"
select select "5"
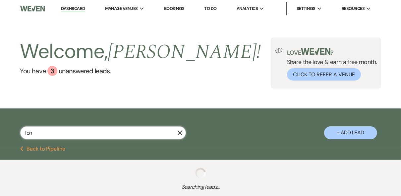
select select "8"
select select "5"
select select "8"
select select "5"
select select "8"
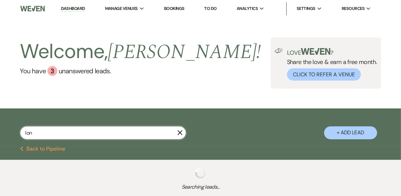
select select "8"
select select "5"
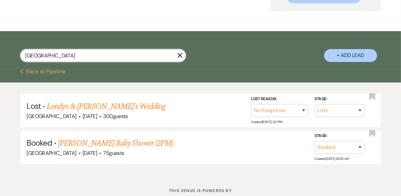
scroll to position [80, 0]
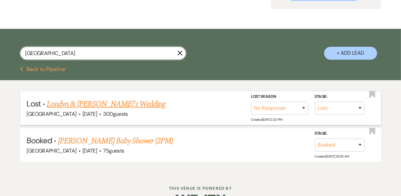
type input "[GEOGRAPHIC_DATA]"
click at [96, 106] on link "Londyn & [PERSON_NAME]'s Wedding" at bounding box center [106, 104] width 119 height 12
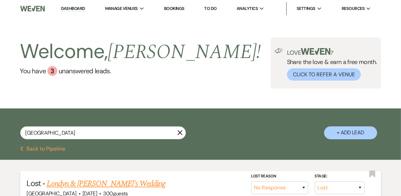
select select "8"
select select "5"
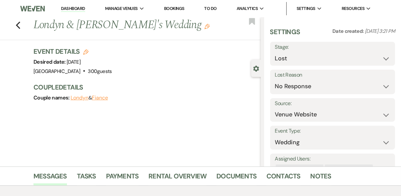
scroll to position [127, 0]
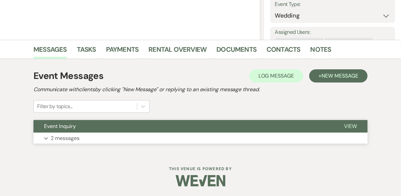
click at [349, 129] on span "View" at bounding box center [350, 126] width 13 height 7
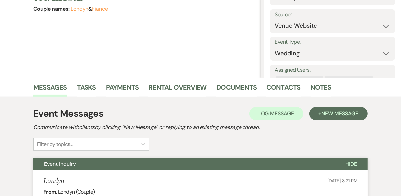
scroll to position [0, 0]
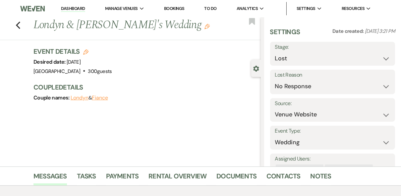
click at [69, 9] on link "Dashboard" at bounding box center [73, 9] width 24 height 6
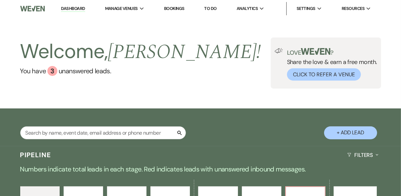
click at [194, 84] on div "Welcome, [PERSON_NAME] ! You have 3 unanswered lead s . Love ? Share the love &…" at bounding box center [200, 62] width 401 height 51
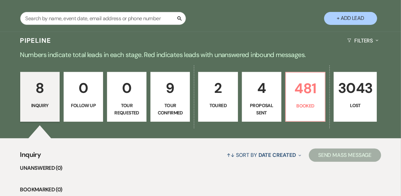
scroll to position [159, 0]
